Goal: Task Accomplishment & Management: Complete application form

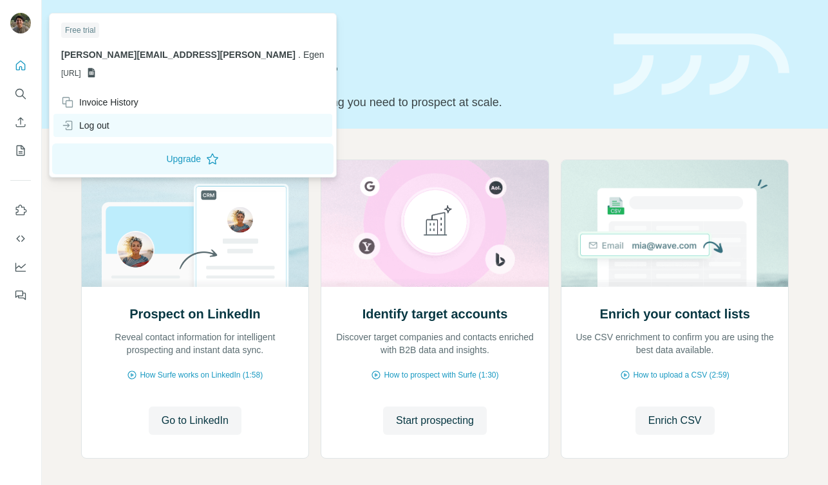
click at [116, 131] on div "Log out" at bounding box center [192, 125] width 279 height 23
click at [128, 129] on div "Log out" at bounding box center [192, 125] width 279 height 23
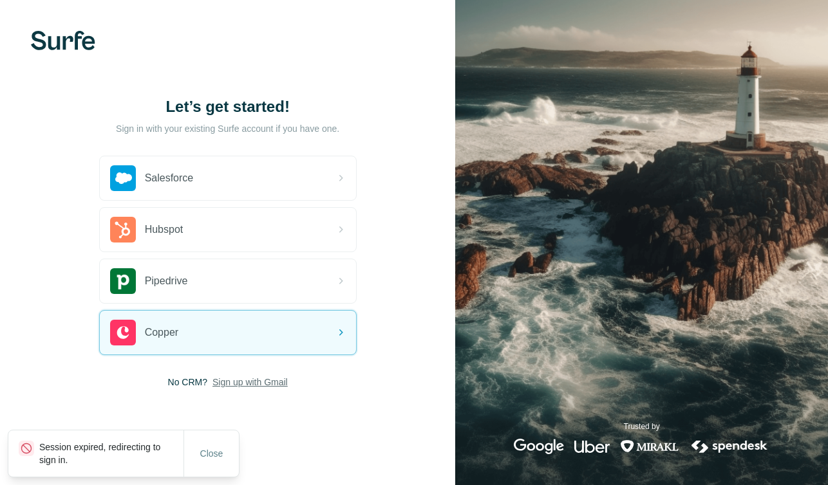
click at [244, 386] on span "Sign up with Gmail" at bounding box center [249, 382] width 75 height 13
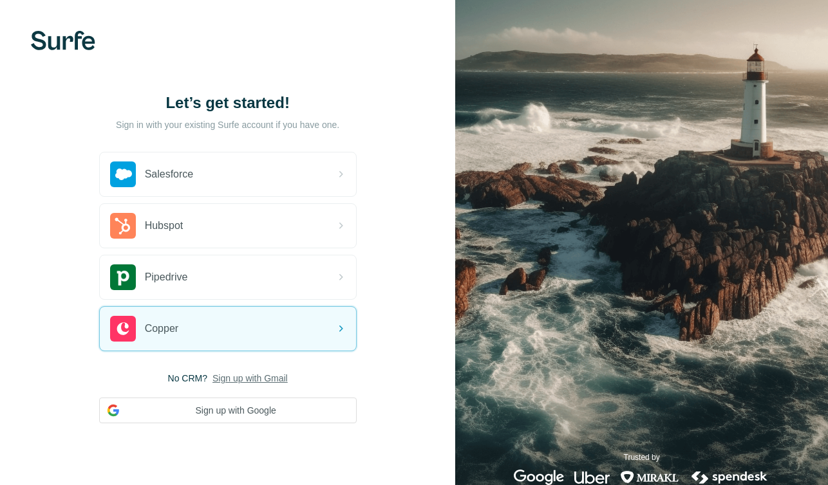
scroll to position [31, 0]
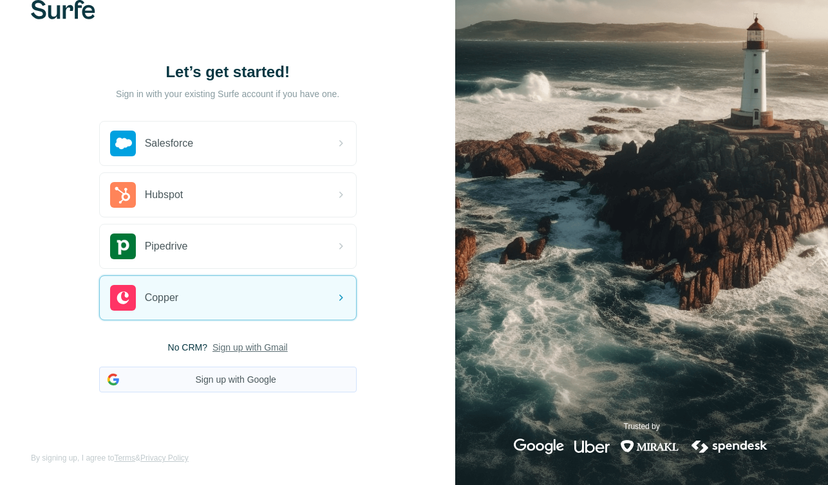
click at [254, 390] on button "Sign up with Google" at bounding box center [227, 380] width 257 height 26
